Goal: Task Accomplishment & Management: Manage account settings

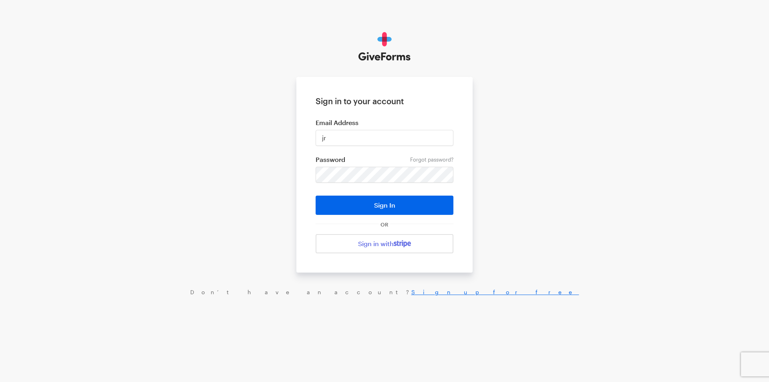
type input "[EMAIL_ADDRESS][DOMAIN_NAME]"
click at [315, 195] on button "Sign In" at bounding box center [384, 204] width 138 height 19
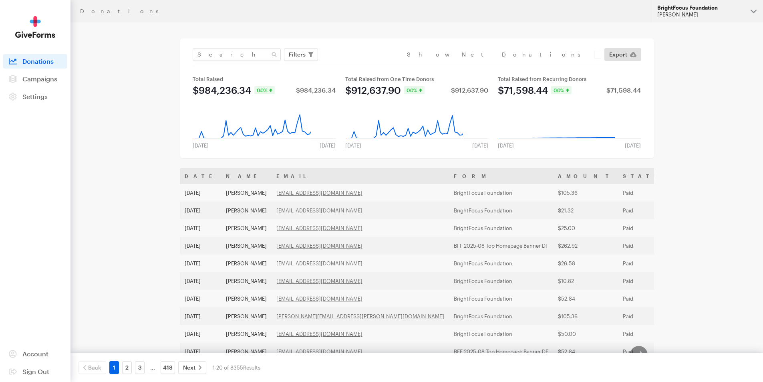
click at [668, 12] on div "[PERSON_NAME]" at bounding box center [700, 14] width 87 height 7
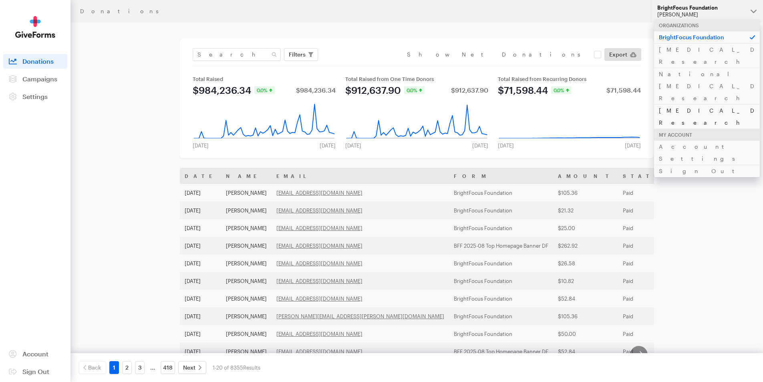
click at [671, 104] on link "[MEDICAL_DATA] Research" at bounding box center [707, 116] width 106 height 24
